Goal: Information Seeking & Learning: Learn about a topic

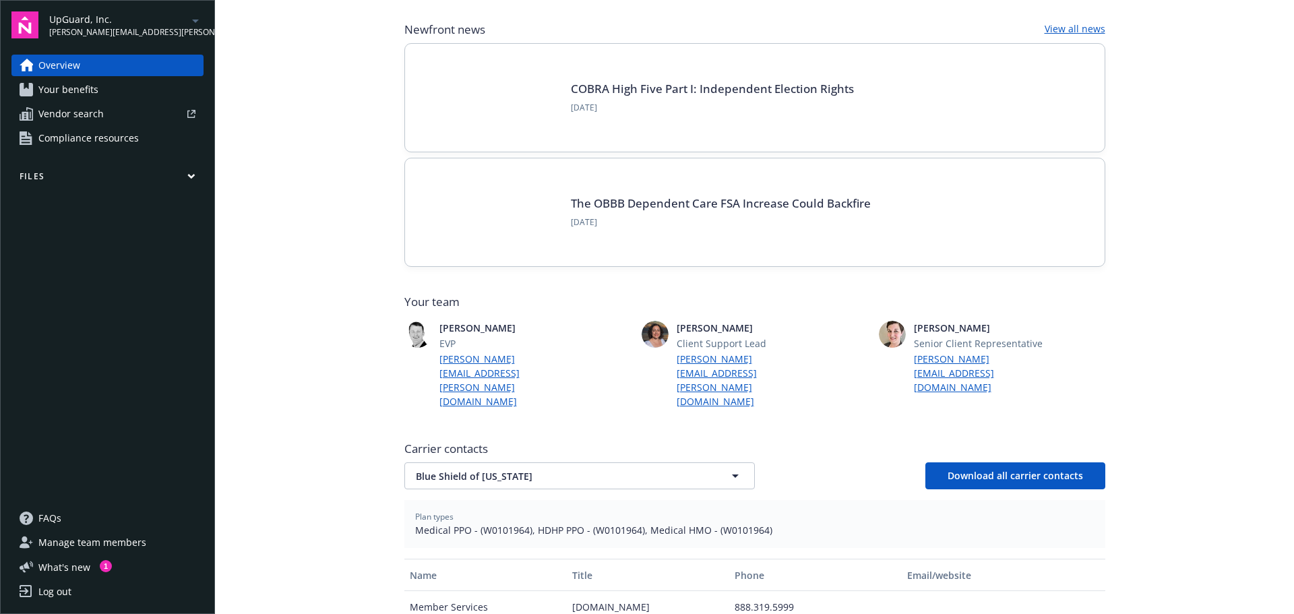
scroll to position [202, 0]
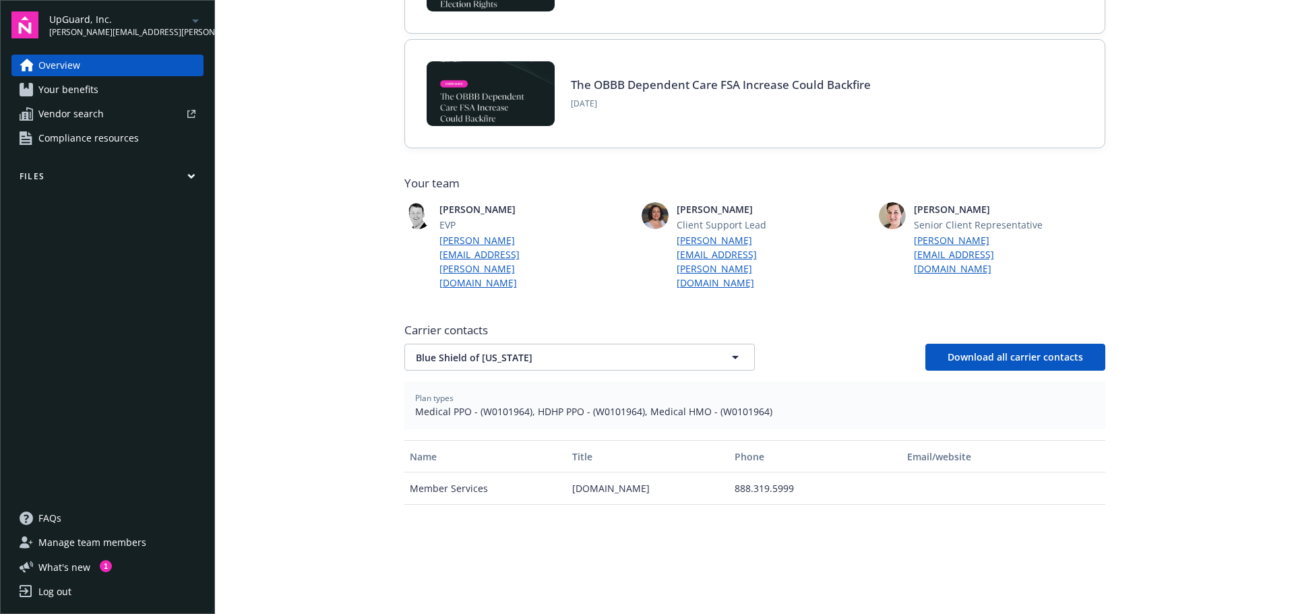
click at [70, 100] on span "Your benefits" at bounding box center [68, 90] width 60 height 22
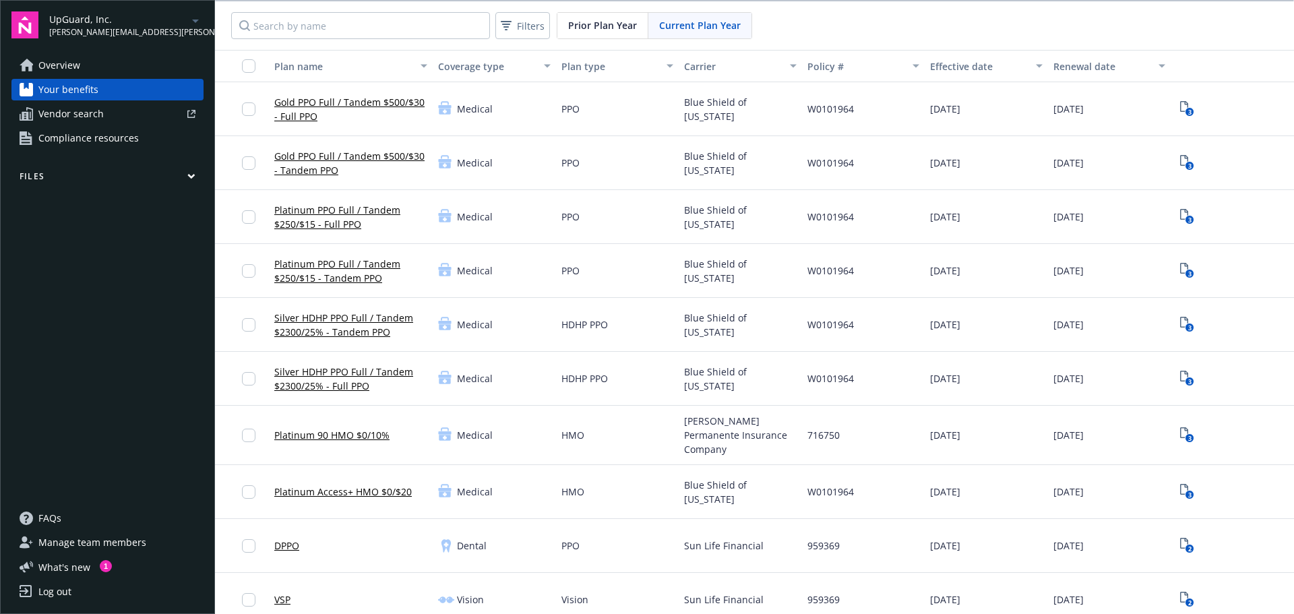
click at [302, 123] on link "Gold PPO Full / Tandem $500/$30 - Full PPO" at bounding box center [350, 109] width 153 height 28
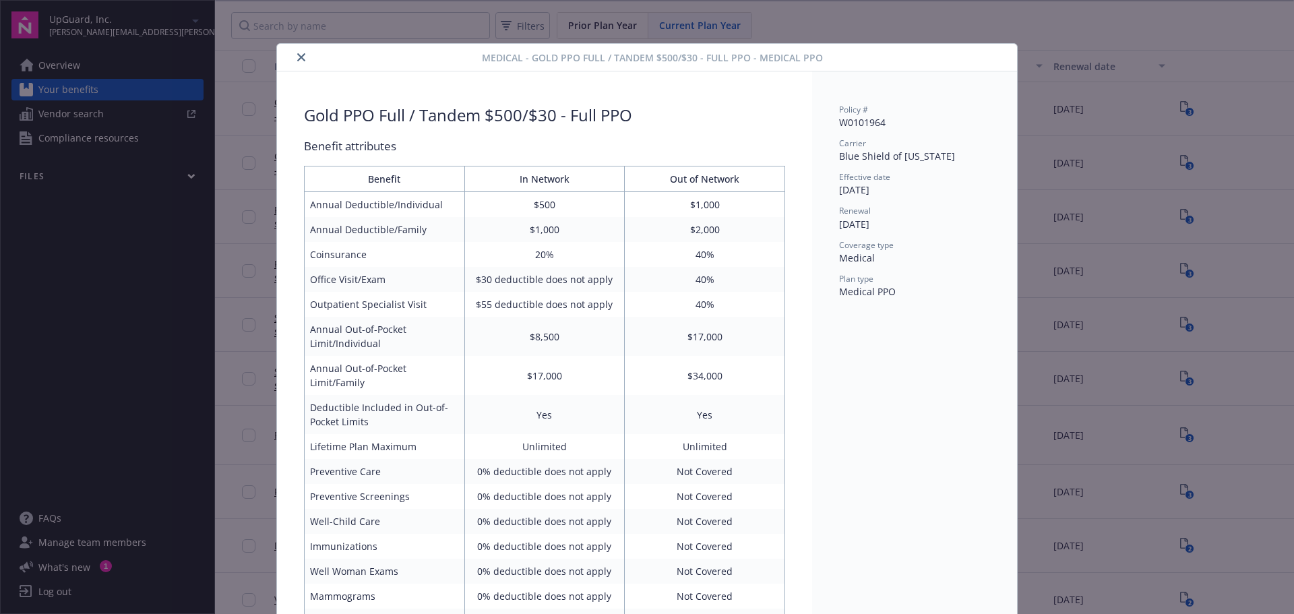
scroll to position [40, 0]
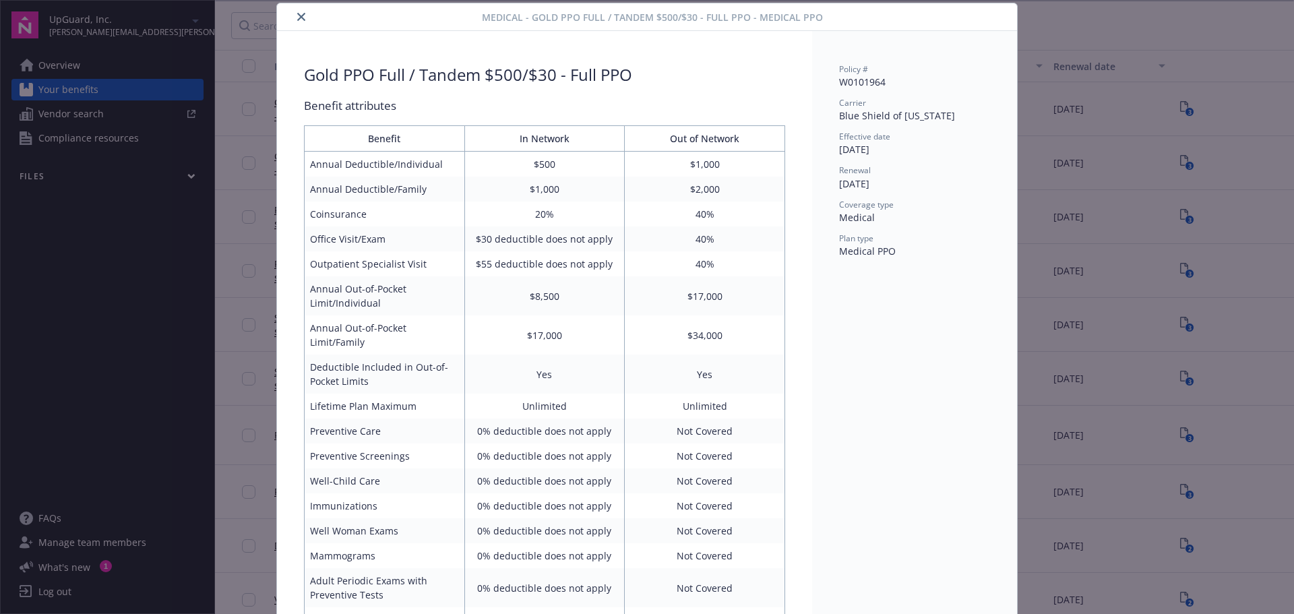
click at [78, 135] on div "Medical - Gold PPO Full / Tandem $500/$30 - Full PPO - Medical PPO Gold PPO Ful…" at bounding box center [647, 307] width 1294 height 614
click at [75, 136] on div "Medical - Gold PPO Full / Tandem $500/$30 - Full PPO - Medical PPO Gold PPO Ful…" at bounding box center [647, 307] width 1294 height 614
click at [301, 16] on icon "close" at bounding box center [301, 17] width 8 height 8
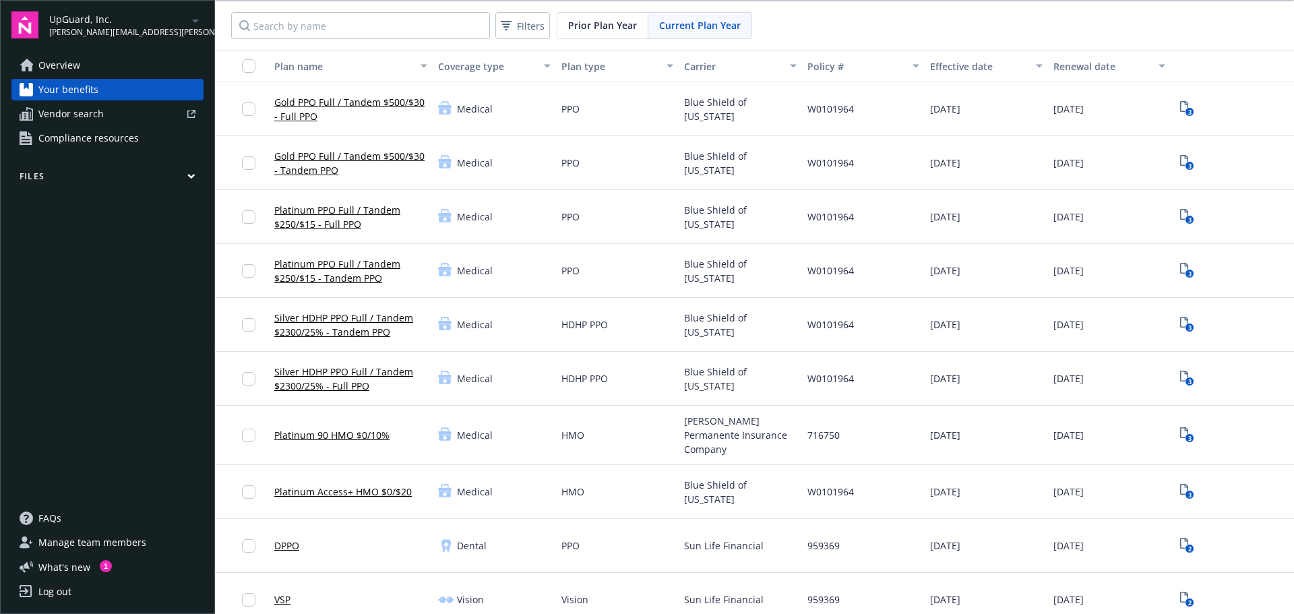
click at [69, 149] on span "Compliance resources" at bounding box center [88, 138] width 100 height 22
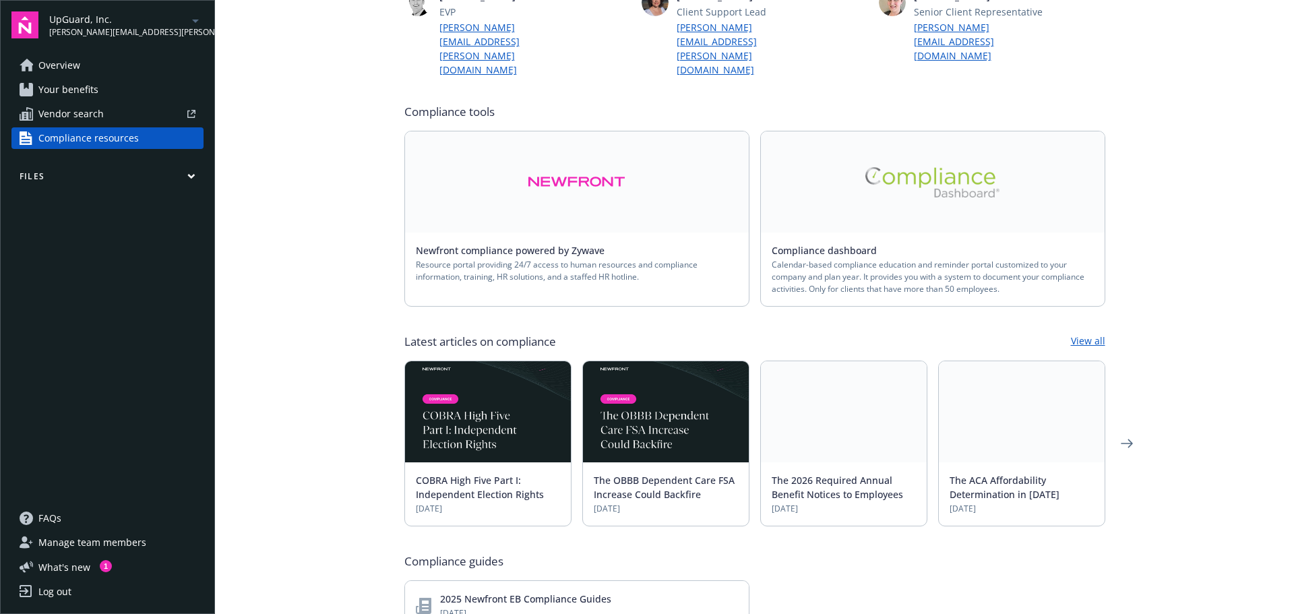
scroll to position [337, 0]
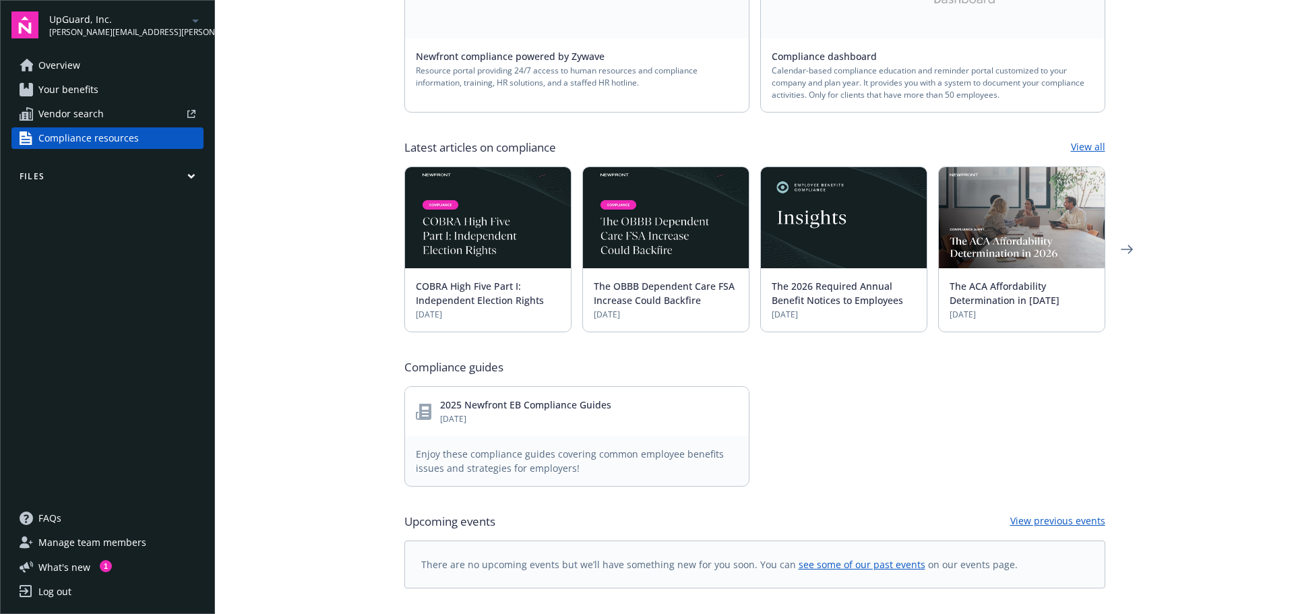
click at [181, 187] on button "Files" at bounding box center [107, 179] width 192 height 17
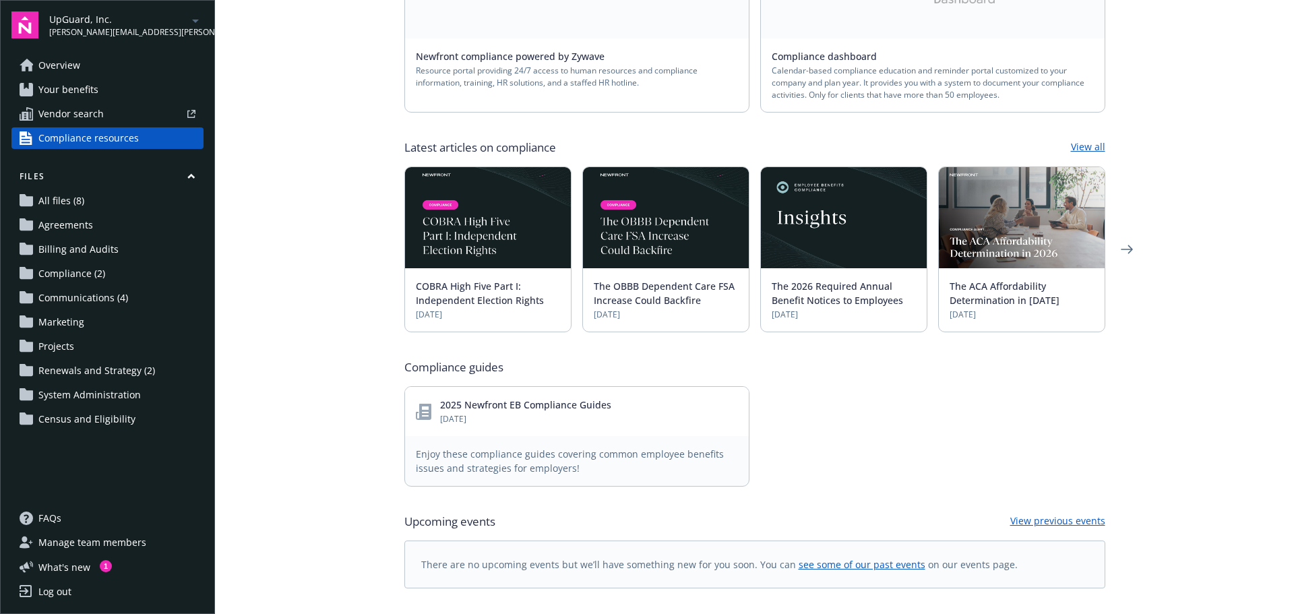
scroll to position [0, 0]
click at [57, 70] on span "Overview" at bounding box center [59, 66] width 42 height 22
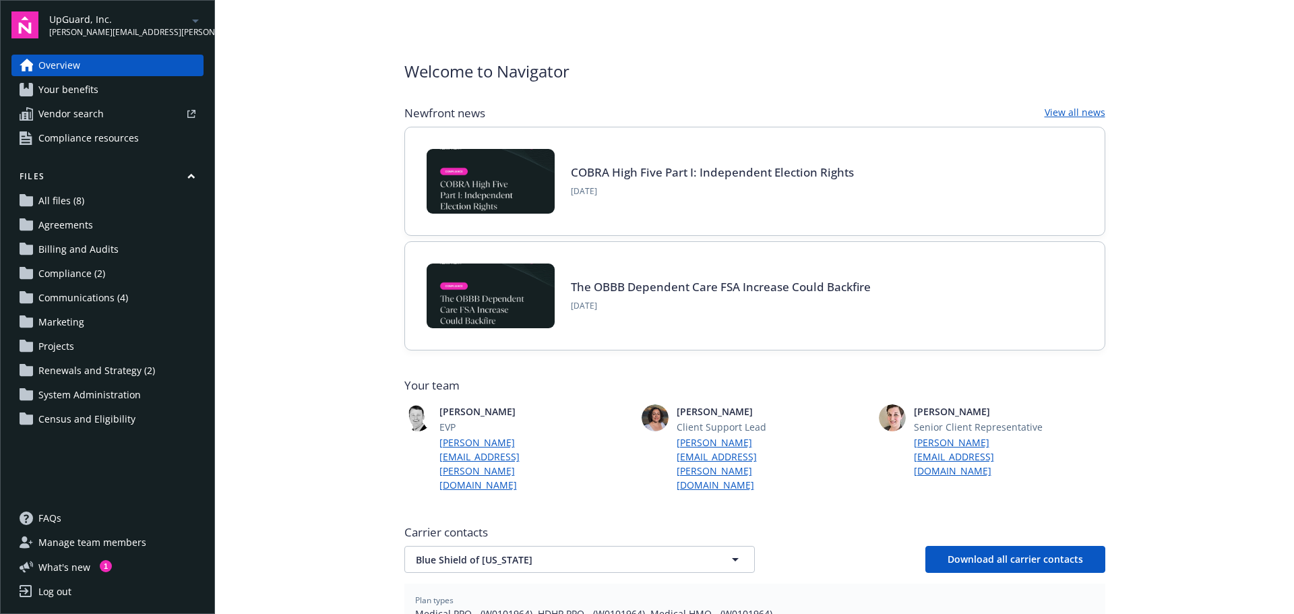
click at [90, 125] on span "Vendor search" at bounding box center [70, 114] width 65 height 22
